Goal: Find specific fact

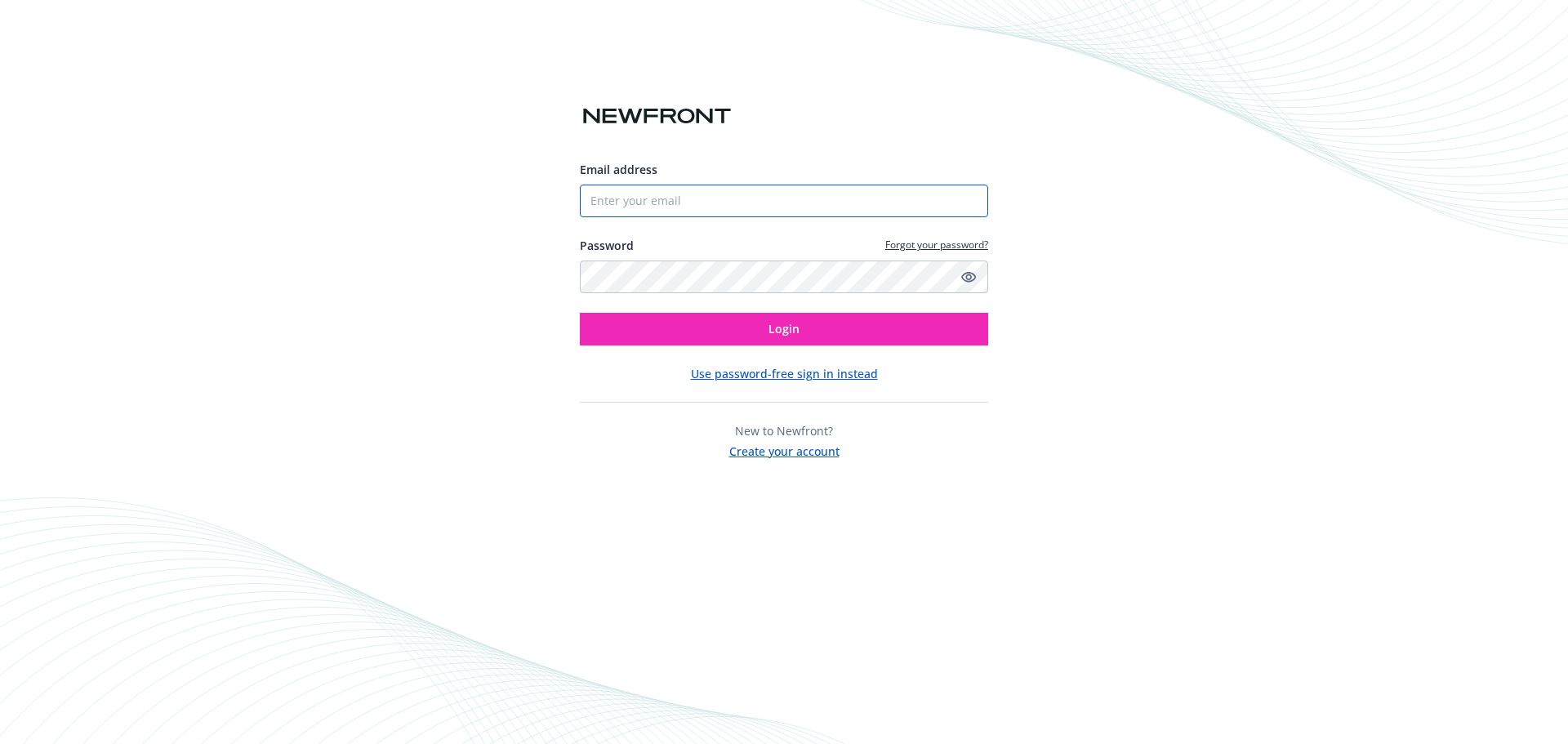
click at [643, 198] on input "Email address" at bounding box center [783, 201] width 408 height 33
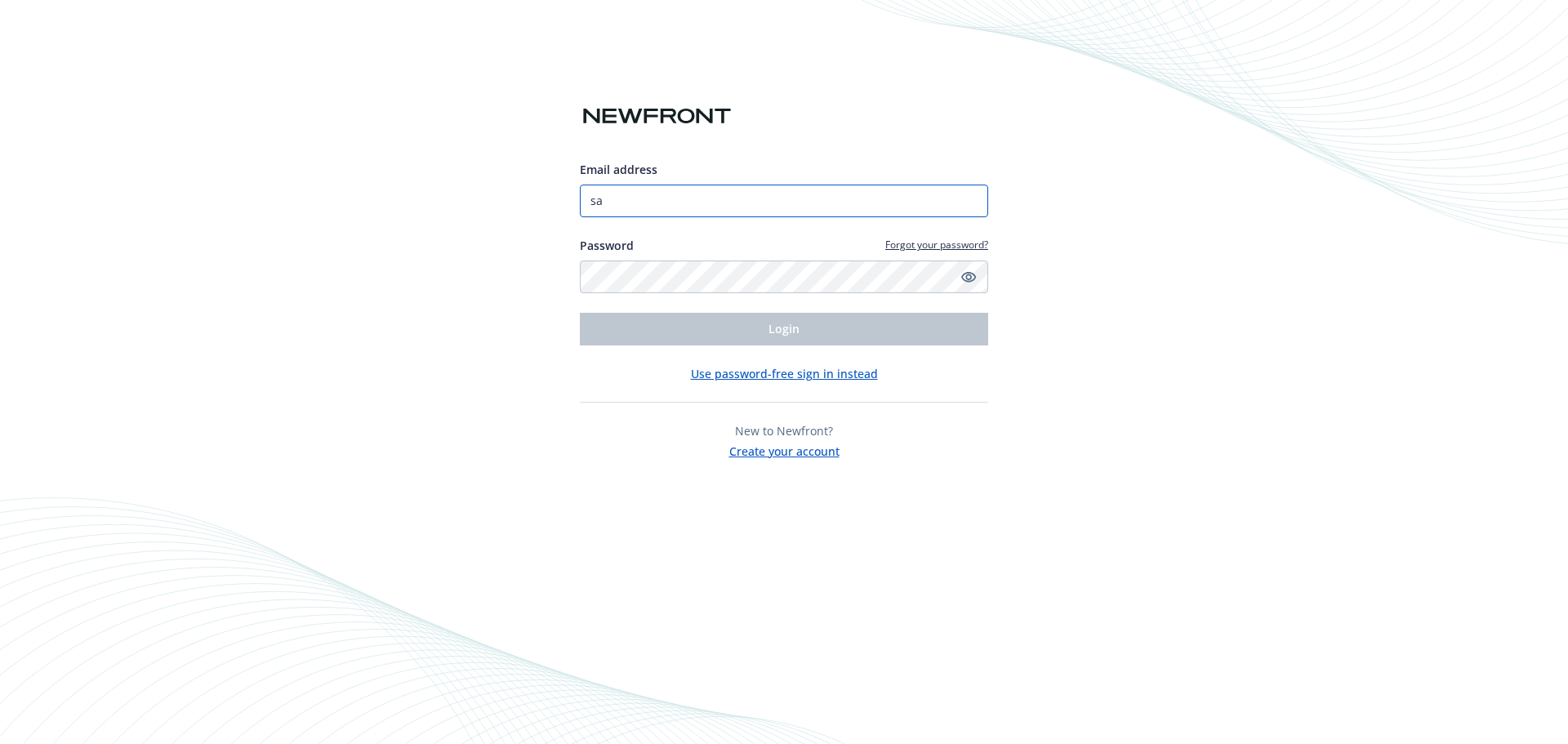
type input "[PERSON_NAME][EMAIL_ADDRESS][PERSON_NAME][DOMAIN_NAME]"
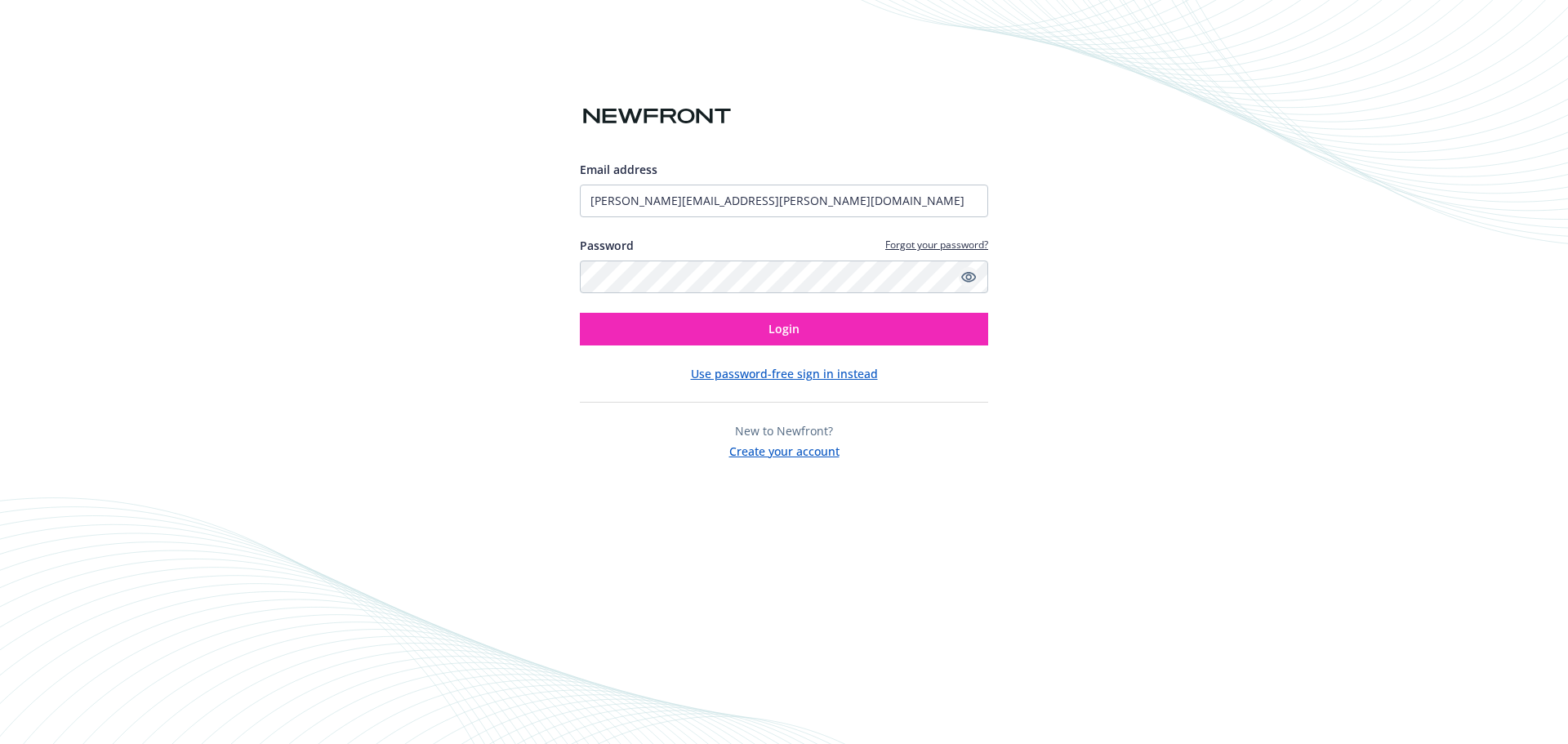
click at [974, 273] on icon "Show password" at bounding box center [968, 277] width 15 height 10
click at [795, 325] on span "Login" at bounding box center [784, 329] width 31 height 16
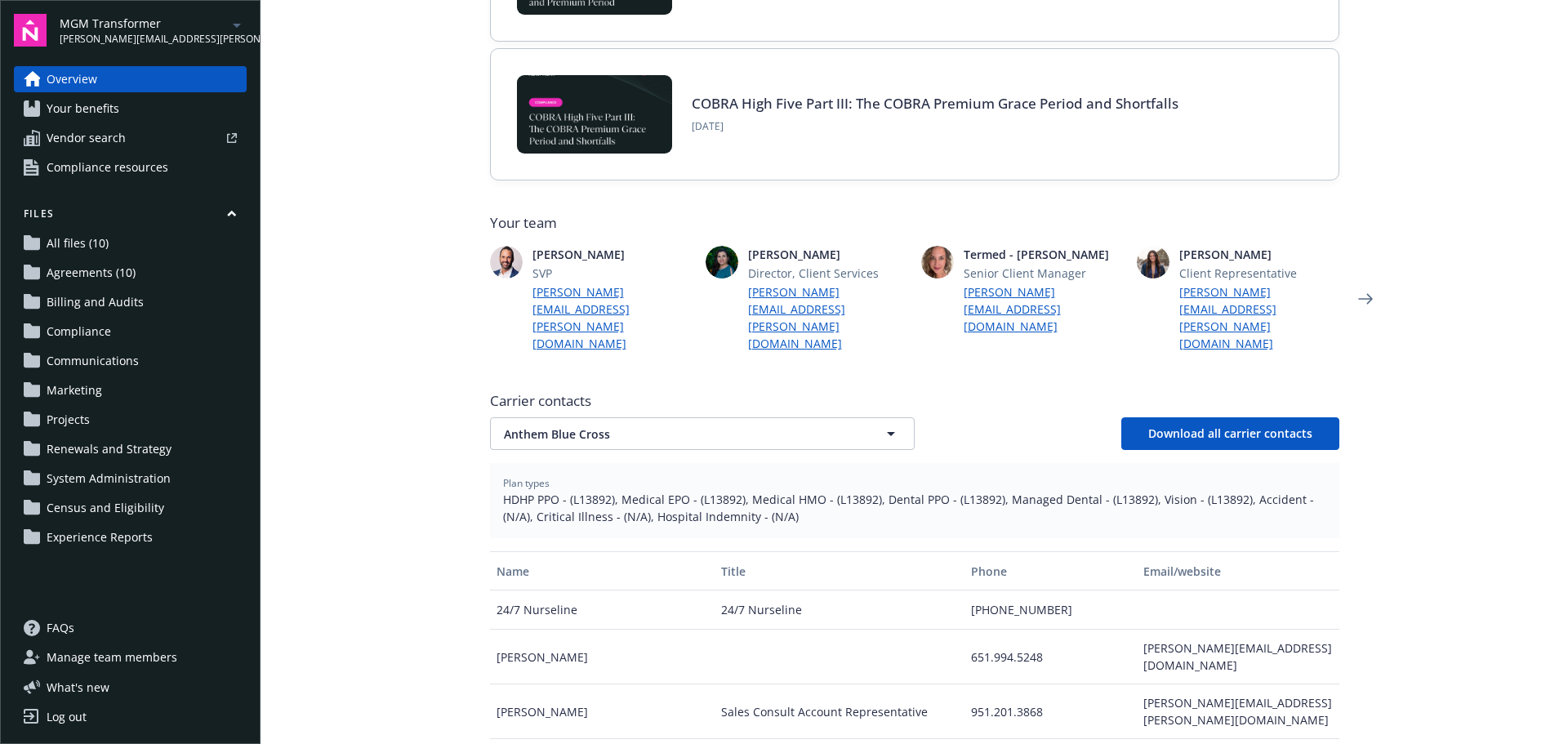
scroll to position [245, 0]
drag, startPoint x: 566, startPoint y: 463, endPoint x: 604, endPoint y: 463, distance: 38.0
click at [604, 490] on span "HDHP PPO - (L13892), Medical EPO - (L13892), Medical HMO - (L13892), Dental PPO…" at bounding box center [915, 506] width 823 height 34
copy span "L13892"
